Goal: Task Accomplishment & Management: Use online tool/utility

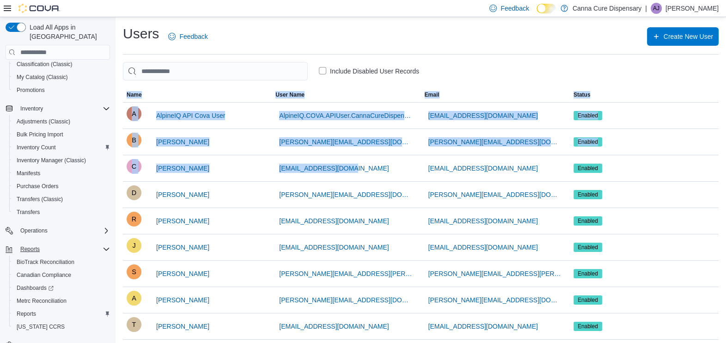
scroll to position [136, 0]
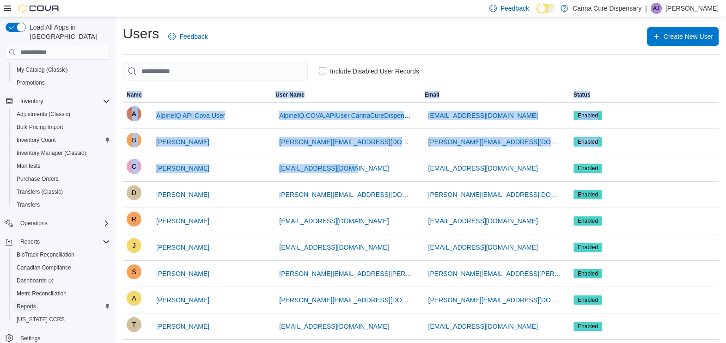
click at [23, 303] on span "Reports" at bounding box center [26, 306] width 19 height 7
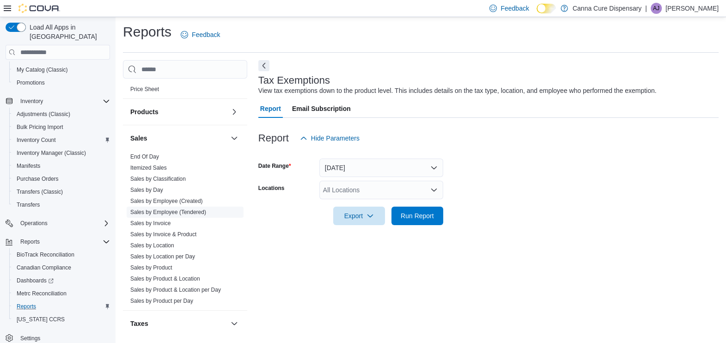
scroll to position [581, 0]
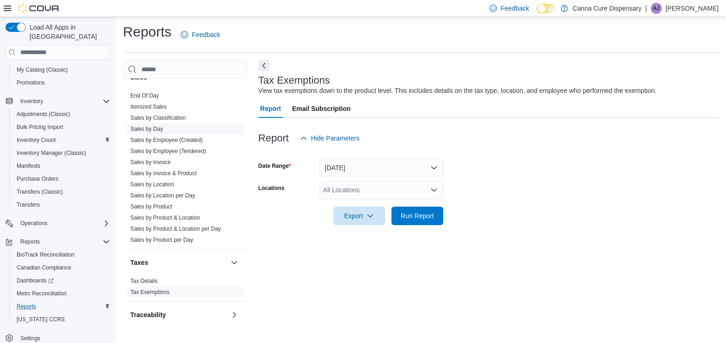
click at [160, 127] on link "Sales by Day" at bounding box center [146, 129] width 33 height 6
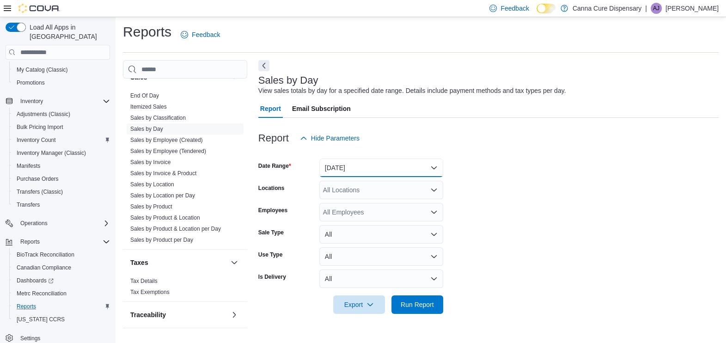
click at [393, 169] on button "[DATE]" at bounding box center [381, 168] width 124 height 18
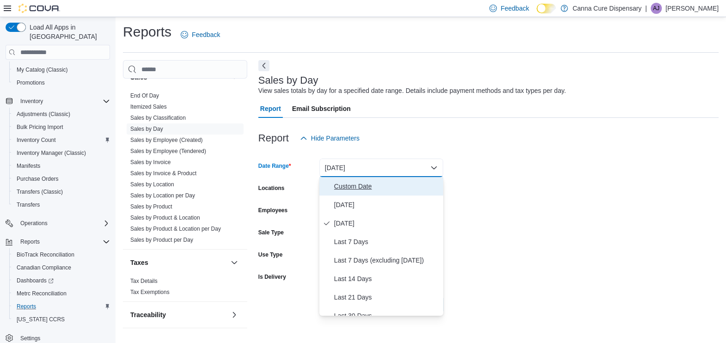
click at [369, 185] on span "Custom Date" at bounding box center [386, 186] width 105 height 11
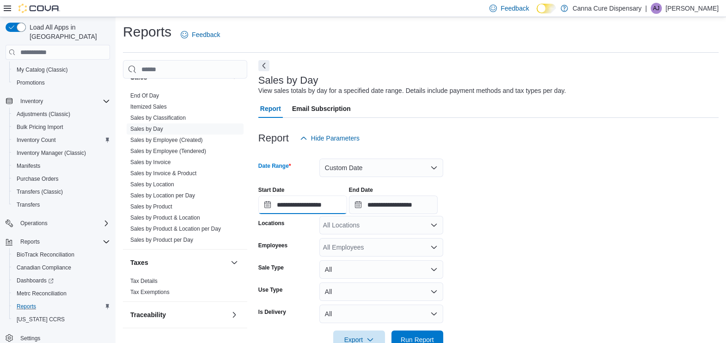
click at [291, 202] on input "**********" at bounding box center [302, 204] width 89 height 18
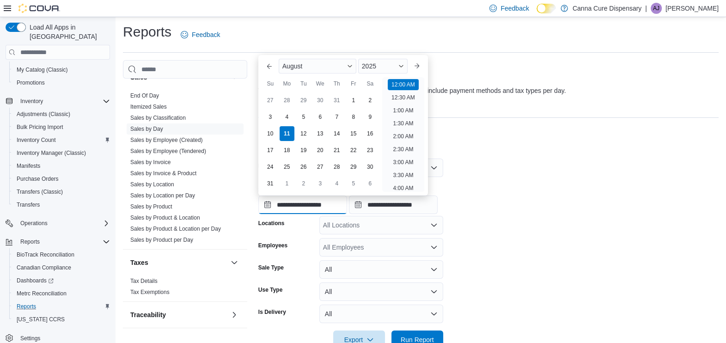
scroll to position [28, 0]
click at [263, 61] on button "Previous Month" at bounding box center [269, 66] width 15 height 15
type input "**********"
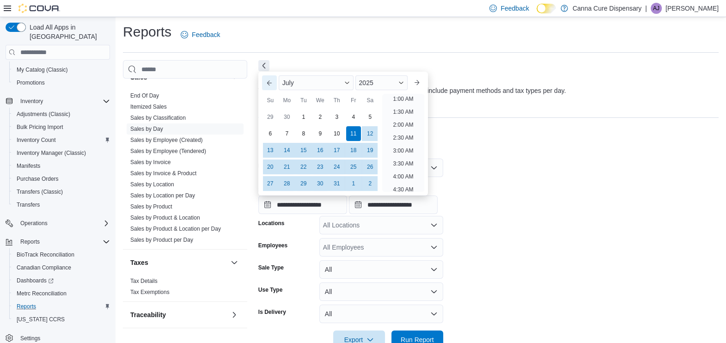
scroll to position [2, 0]
click at [520, 197] on div "**********" at bounding box center [488, 196] width 460 height 35
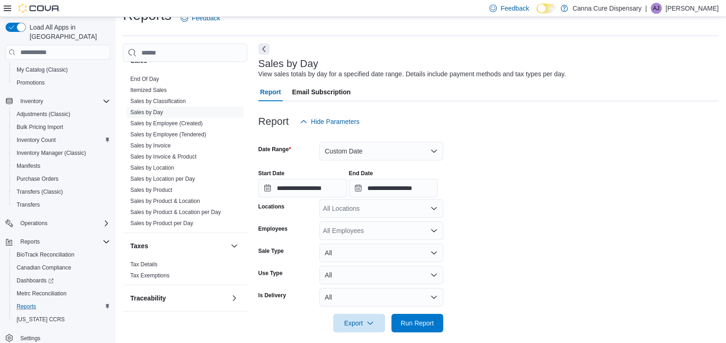
scroll to position [26, 0]
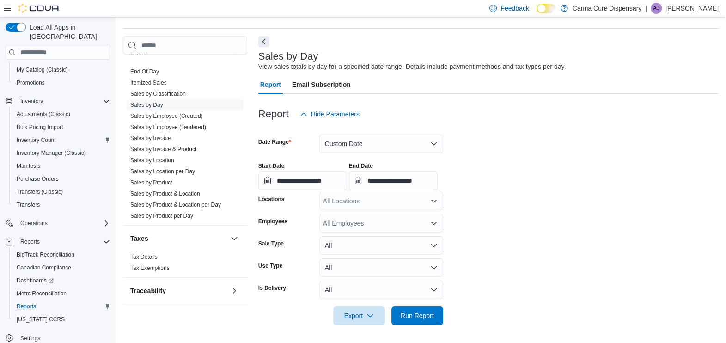
click at [411, 196] on div "All Locations" at bounding box center [381, 201] width 124 height 18
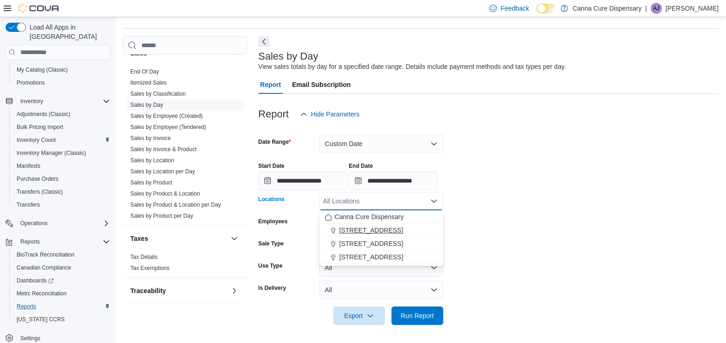
click at [367, 224] on button "[STREET_ADDRESS]" at bounding box center [381, 230] width 124 height 13
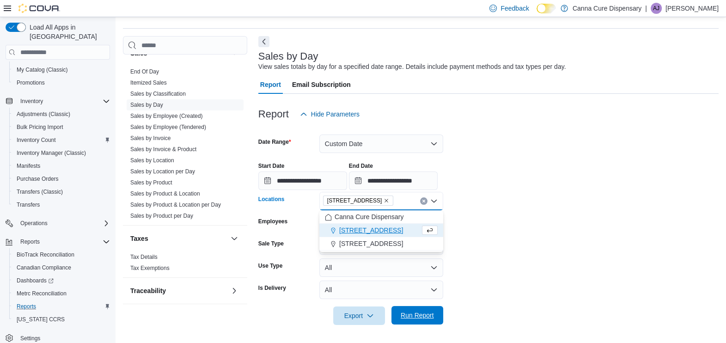
click at [411, 316] on span "Run Report" at bounding box center [417, 315] width 33 height 9
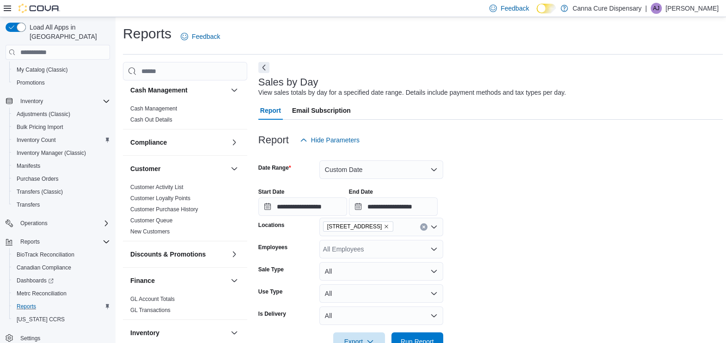
drag, startPoint x: 266, startPoint y: 65, endPoint x: 318, endPoint y: 66, distance: 52.7
click at [266, 65] on button "Next" at bounding box center [263, 67] width 11 height 11
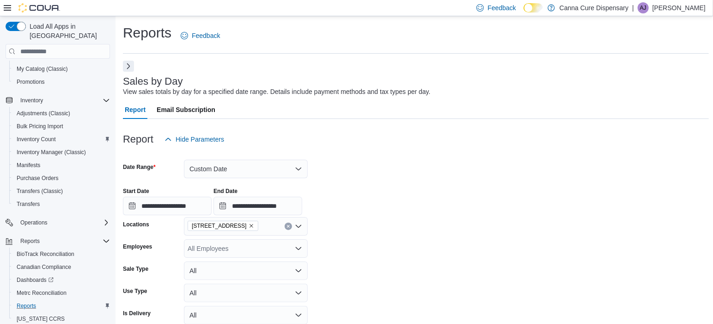
click at [128, 67] on button "Next" at bounding box center [128, 66] width 11 height 11
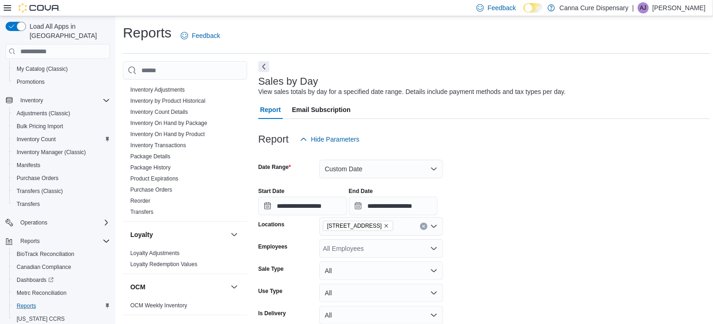
scroll to position [347, 0]
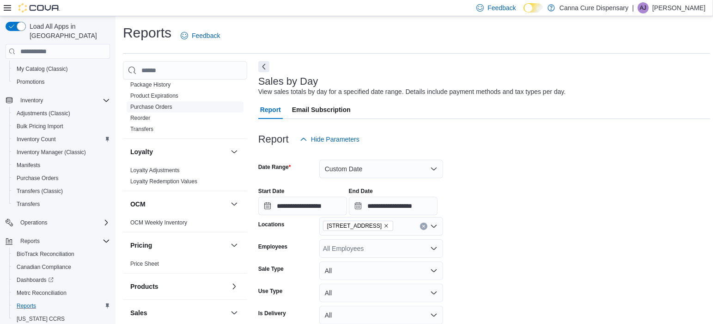
click at [164, 107] on link "Purchase Orders" at bounding box center [151, 107] width 42 height 6
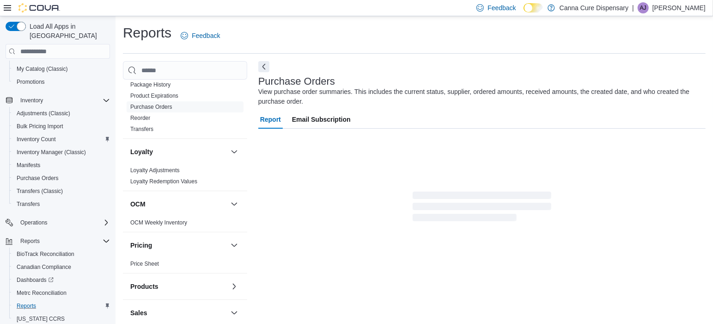
scroll to position [19, 0]
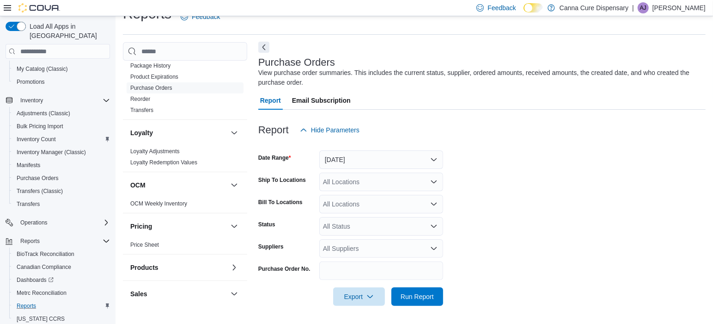
click at [266, 49] on button "Next" at bounding box center [263, 47] width 11 height 11
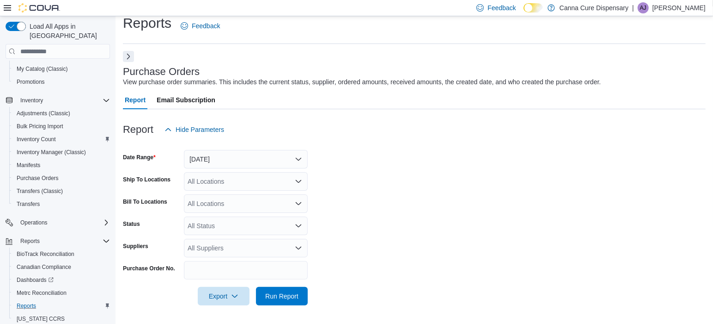
scroll to position [9, 0]
click at [297, 156] on button "[DATE]" at bounding box center [246, 159] width 124 height 18
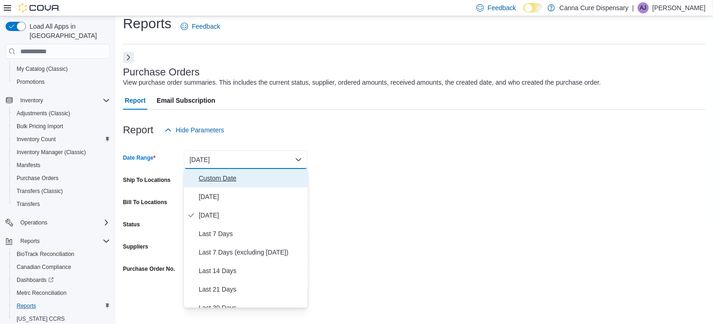
click at [225, 174] on span "Custom Date" at bounding box center [251, 177] width 105 height 11
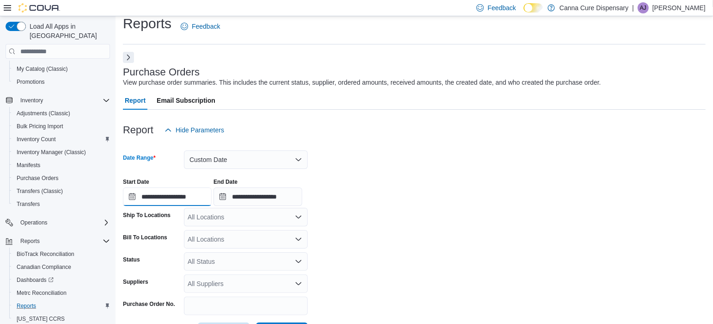
click at [155, 197] on input "**********" at bounding box center [167, 196] width 89 height 18
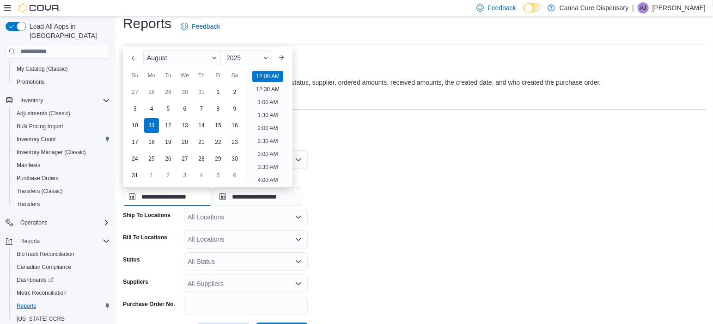
scroll to position [28, 0]
click at [135, 56] on button "Previous Month" at bounding box center [134, 57] width 15 height 15
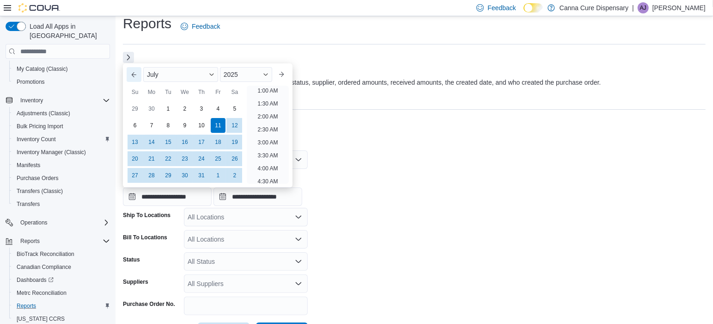
scroll to position [2, 0]
click at [150, 143] on div "14" at bounding box center [151, 142] width 16 height 16
type input "**********"
click at [450, 171] on div "**********" at bounding box center [414, 188] width 583 height 35
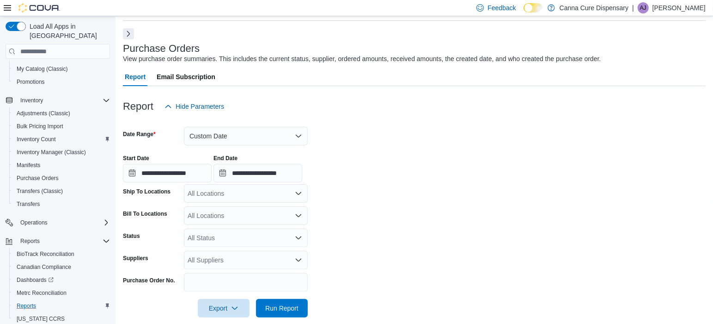
scroll to position [44, 0]
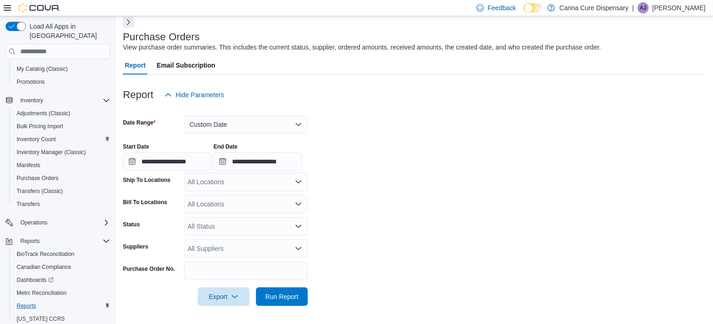
click at [253, 189] on div "All Locations" at bounding box center [246, 181] width 124 height 18
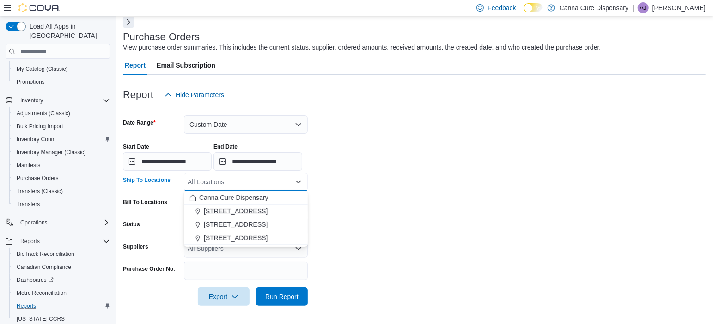
click at [241, 208] on span "[STREET_ADDRESS]" at bounding box center [236, 210] width 64 height 9
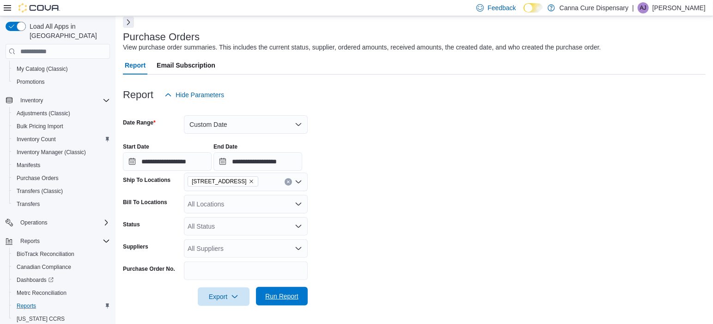
click at [269, 291] on span "Run Report" at bounding box center [282, 296] width 41 height 18
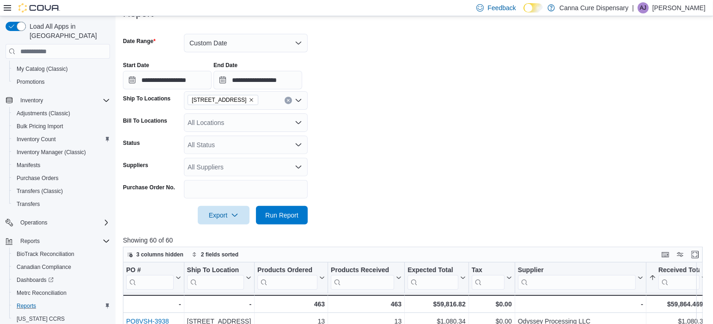
scroll to position [44, 0]
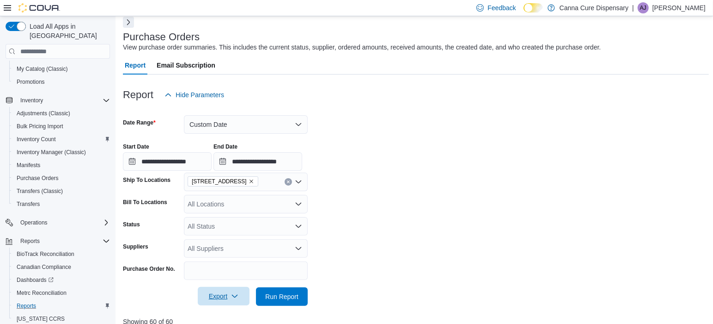
click at [211, 298] on span "Export" at bounding box center [223, 296] width 41 height 18
click at [232, 243] on span "Export to Excel" at bounding box center [225, 239] width 42 height 7
drag, startPoint x: 143, startPoint y: 294, endPoint x: 240, endPoint y: 111, distance: 207.6
click at [143, 294] on div "Export Run Report" at bounding box center [215, 296] width 185 height 18
